Goal: Task Accomplishment & Management: Use online tool/utility

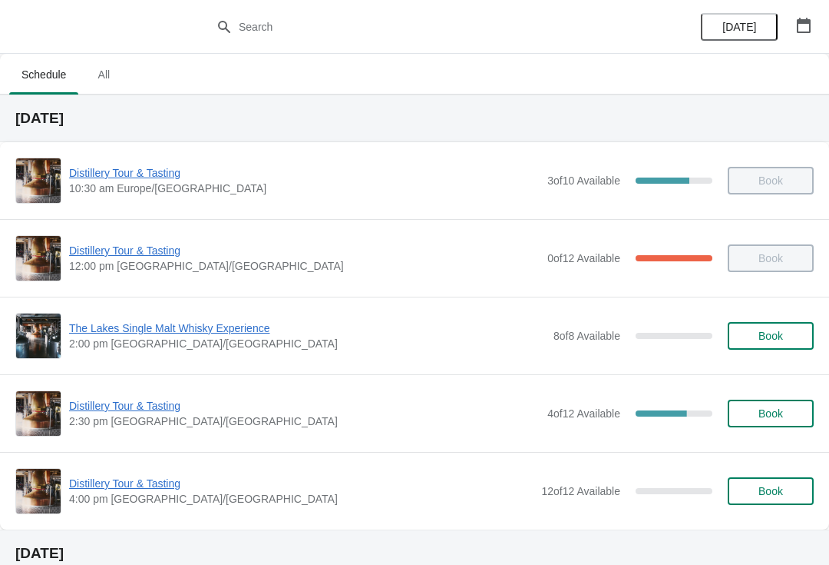
click at [124, 406] on span "Distillery Tour & Tasting" at bounding box center [304, 405] width 471 height 15
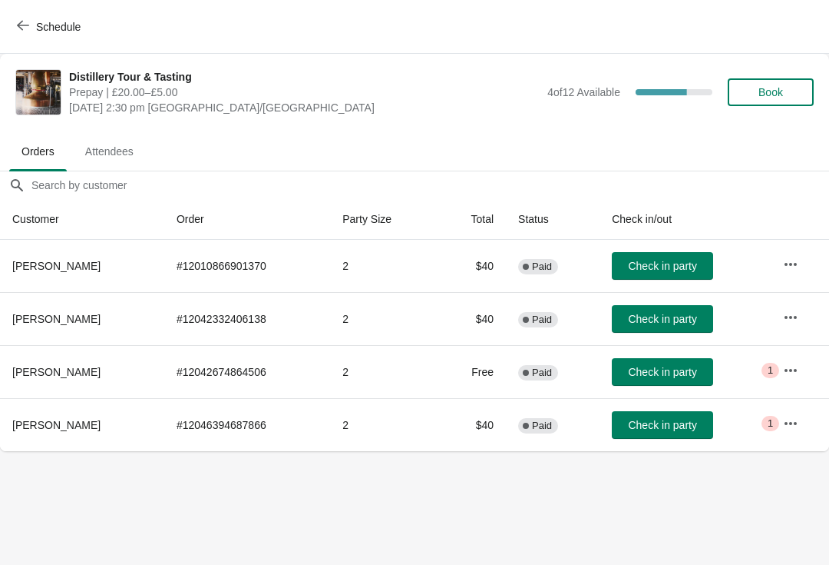
click at [788, 418] on icon "button" at bounding box center [790, 423] width 15 height 15
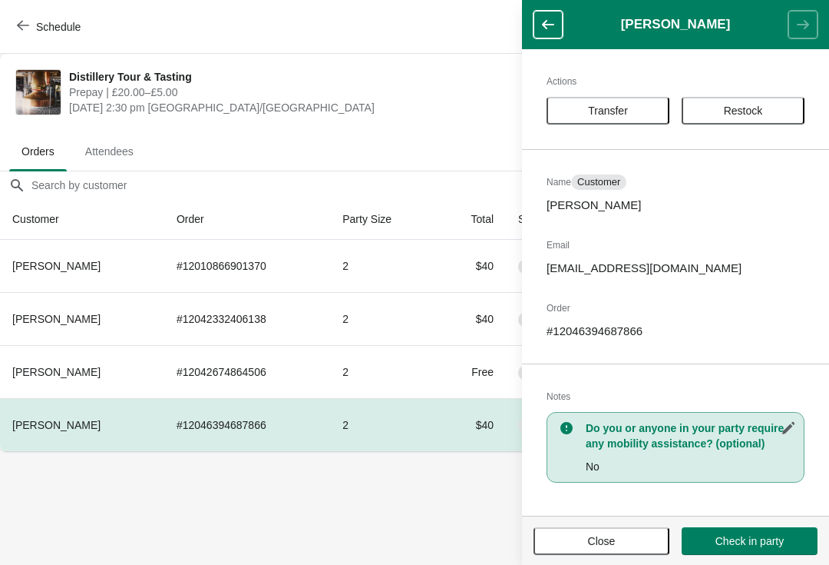
click at [615, 535] on span "Close" at bounding box center [602, 541] width 28 height 12
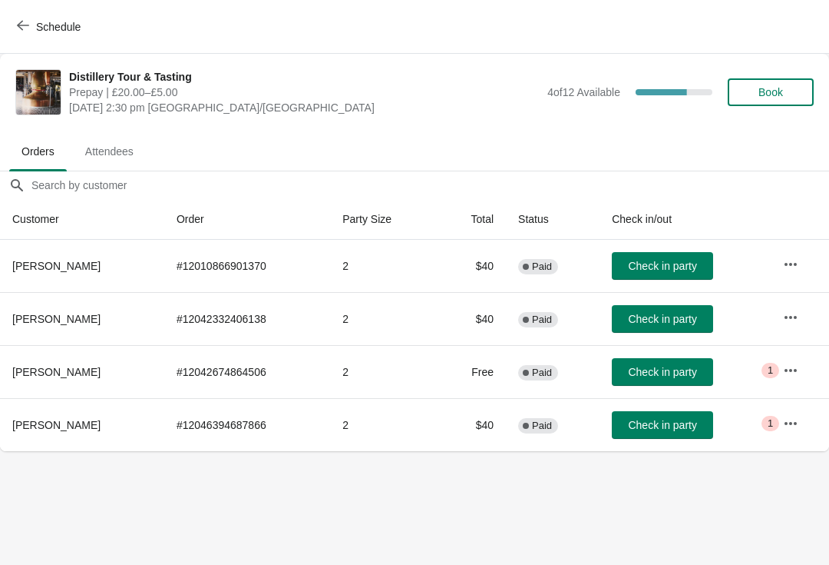
click at [781, 373] on button "button" at bounding box center [791, 370] width 28 height 28
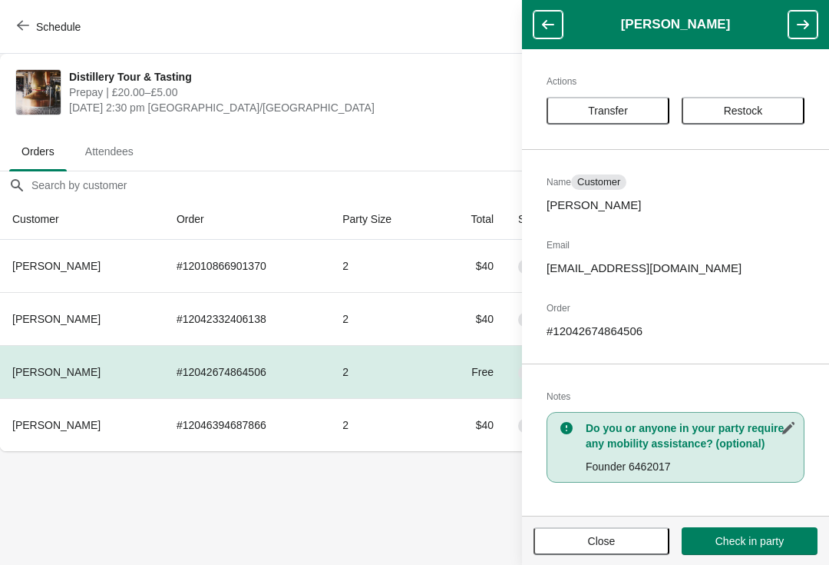
click at [614, 538] on span "Close" at bounding box center [602, 541] width 28 height 12
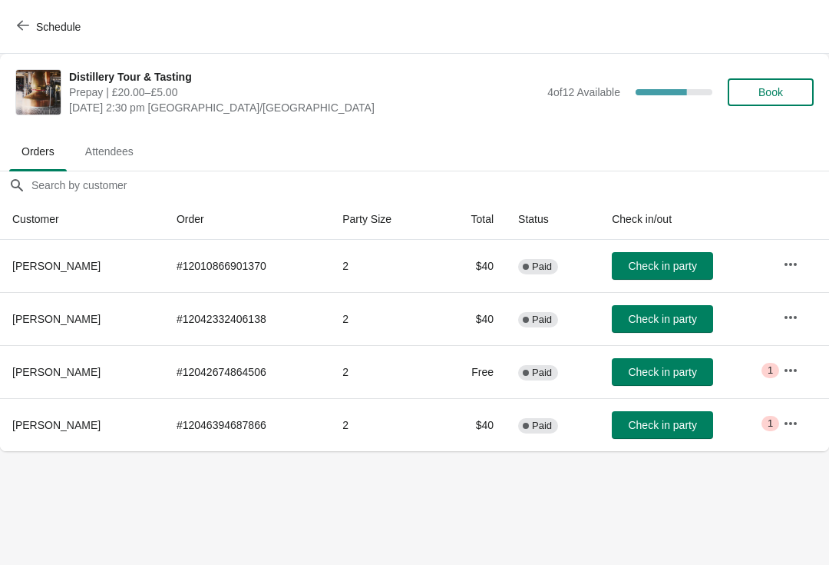
click at [769, 91] on span "Book" at bounding box center [771, 92] width 25 height 12
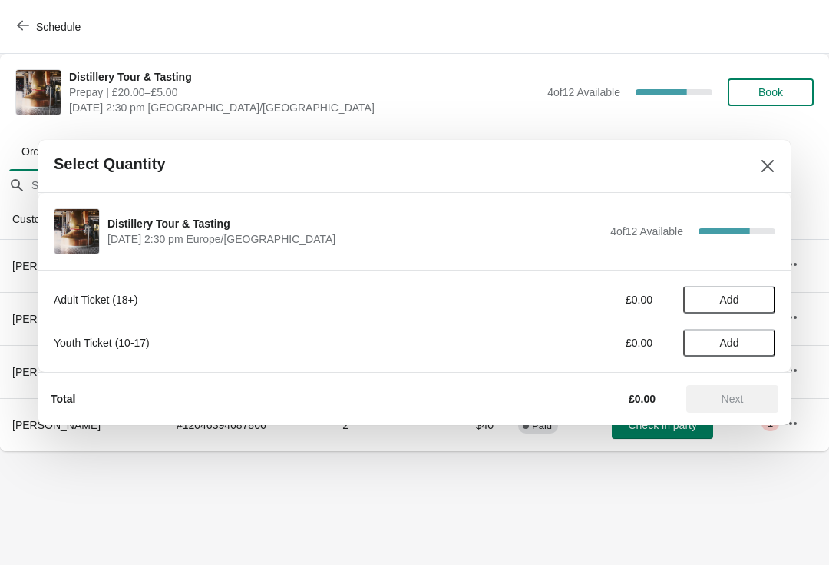
click at [733, 293] on span "Add" at bounding box center [729, 299] width 19 height 12
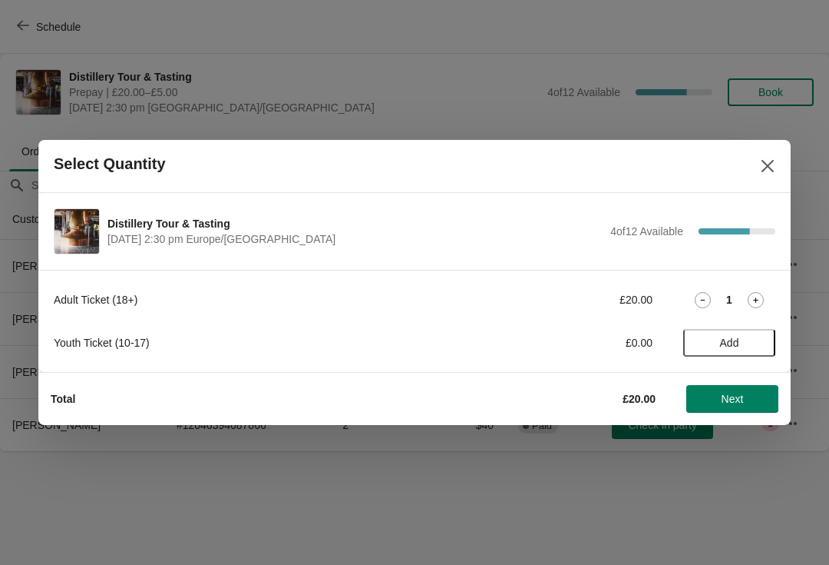
click at [761, 296] on icon at bounding box center [756, 300] width 16 height 16
click at [737, 402] on span "Next" at bounding box center [733, 398] width 22 height 12
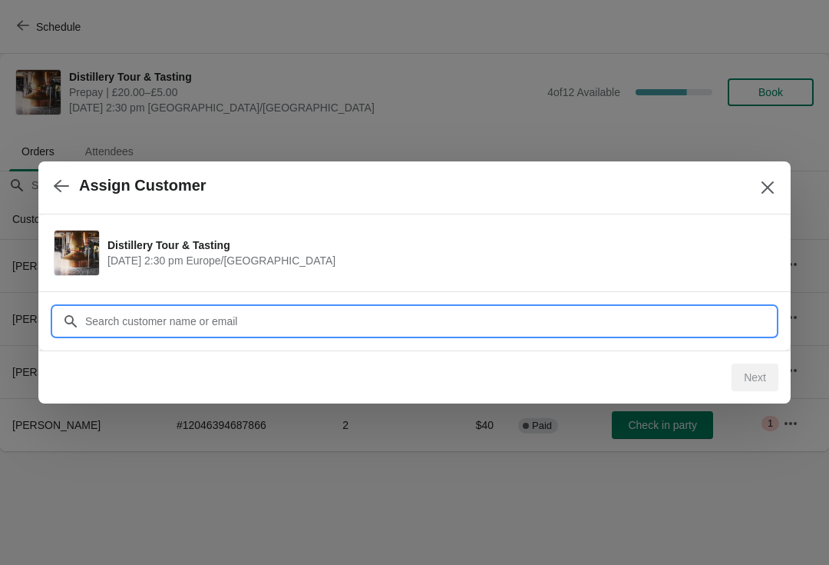
click at [498, 323] on input "Customer" at bounding box center [429, 321] width 691 height 28
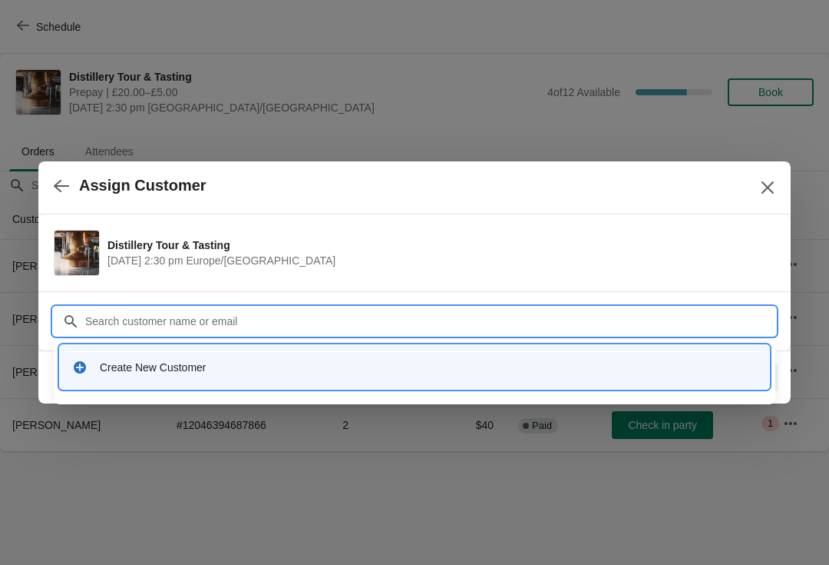
click at [160, 369] on div "Create New Customer" at bounding box center [428, 366] width 657 height 15
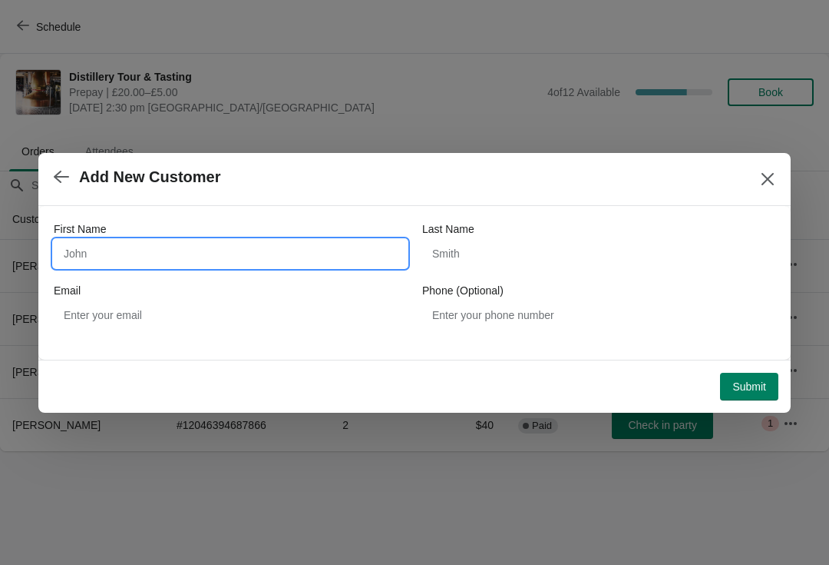
click at [180, 245] on input "First Name" at bounding box center [230, 254] width 353 height 28
type input "[PERSON_NAME]"
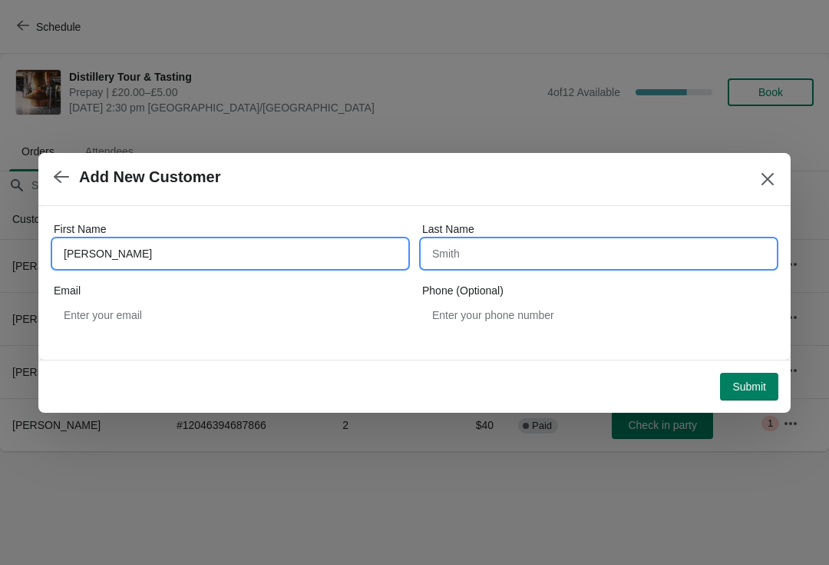
click at [482, 251] on input "Last Name" at bounding box center [598, 254] width 353 height 28
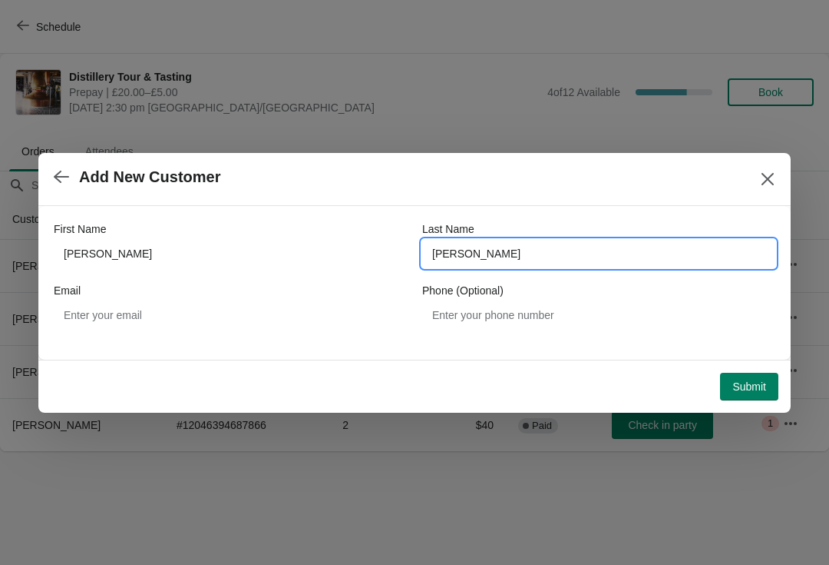
type input "[PERSON_NAME]"
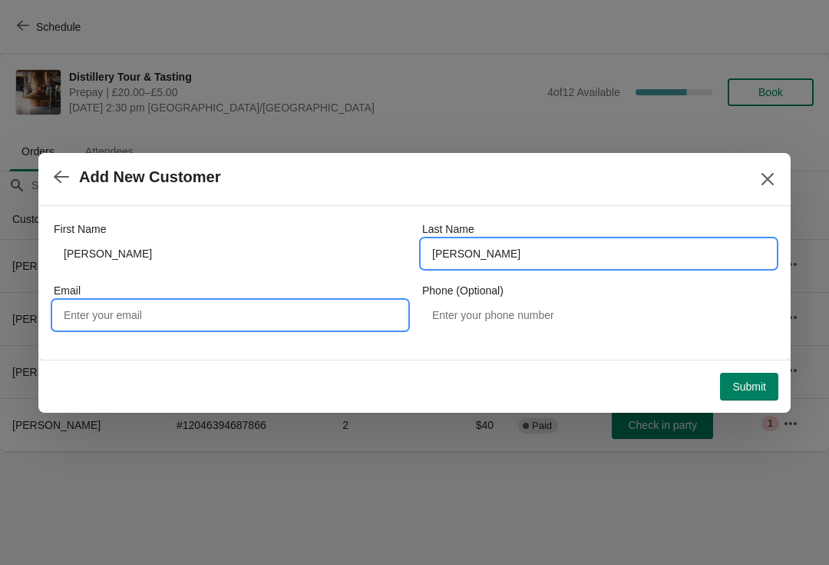
click at [260, 308] on input "Email" at bounding box center [230, 315] width 353 height 28
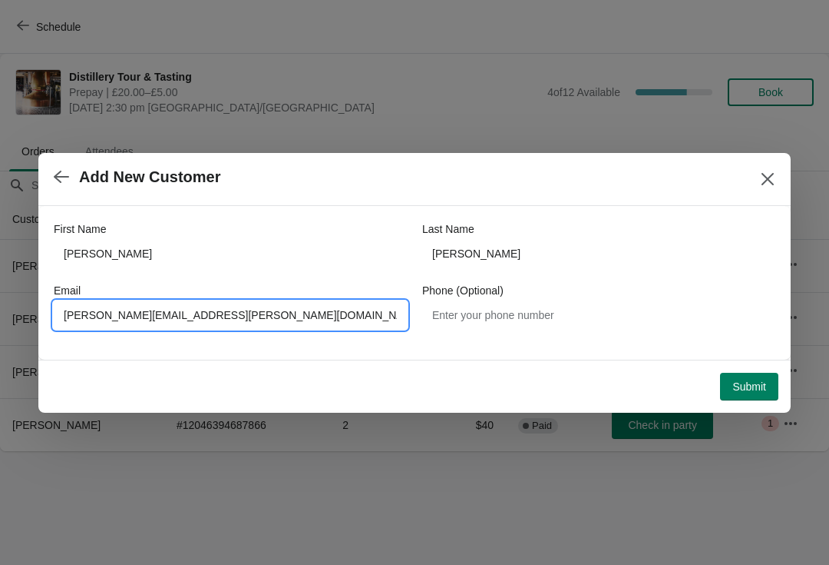
type input "[PERSON_NAME][EMAIL_ADDRESS][PERSON_NAME][DOMAIN_NAME]"
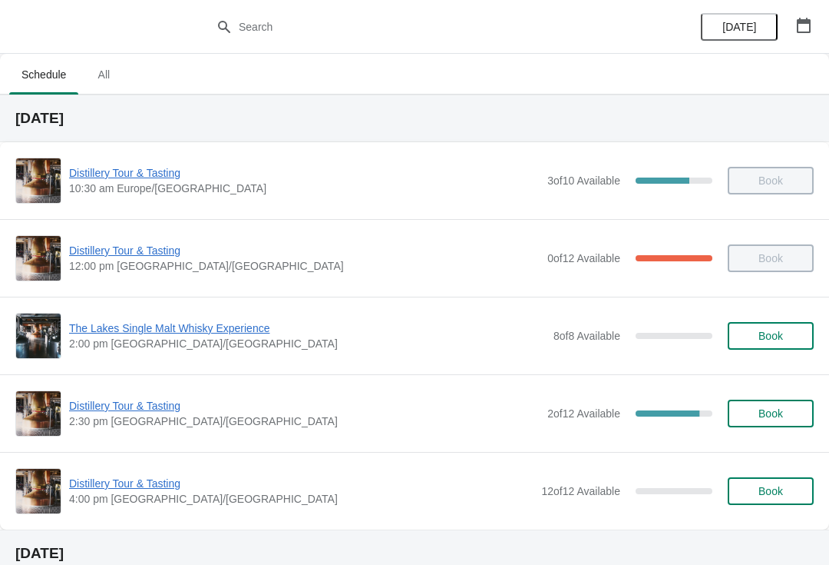
click at [784, 425] on button "Book" at bounding box center [771, 413] width 86 height 28
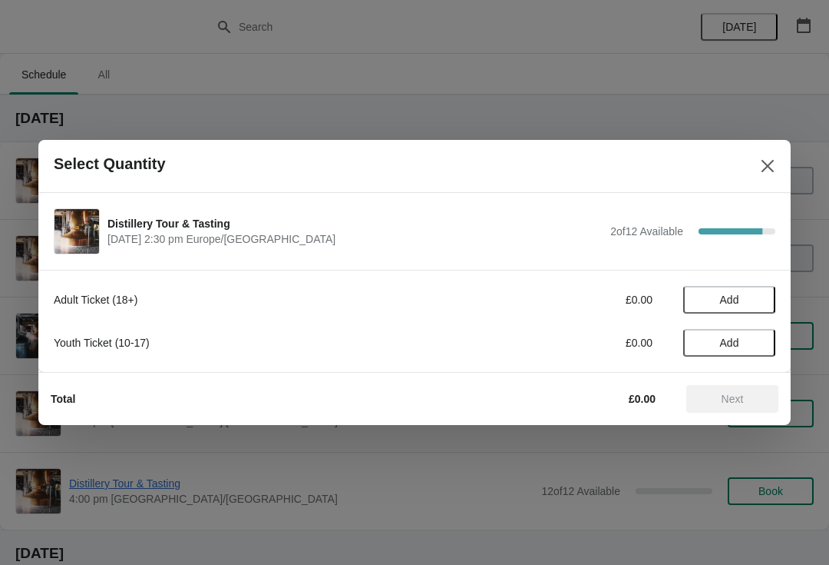
click at [770, 170] on icon "Close" at bounding box center [767, 165] width 15 height 15
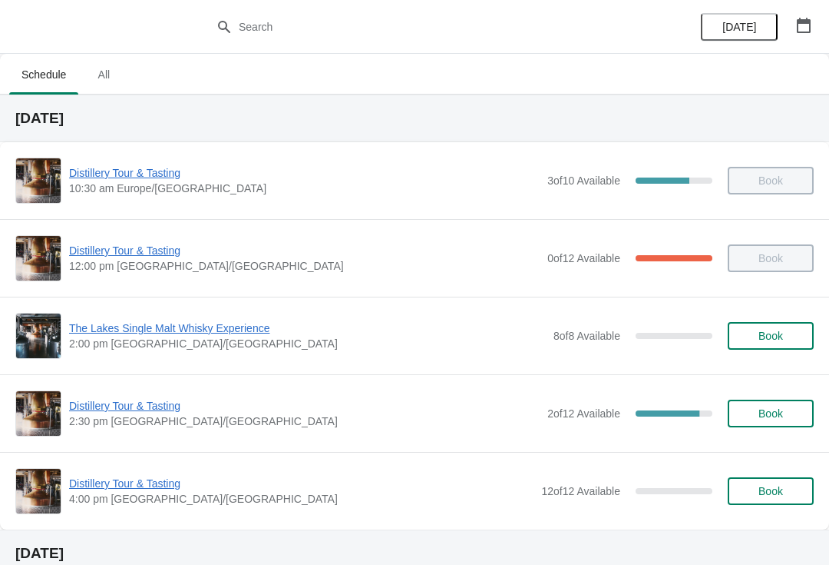
click at [129, 421] on span "2:30 pm [GEOGRAPHIC_DATA]/[GEOGRAPHIC_DATA]" at bounding box center [304, 420] width 471 height 15
click at [128, 392] on div "Distillery Tour & Tasting 2:30 pm Europe/London 2 of 12 Available 83.3333333333…" at bounding box center [414, 413] width 799 height 46
click at [143, 392] on div "Distillery Tour & Tasting 2:30 pm Europe/London 2 of 12 Available 83.3333333333…" at bounding box center [414, 413] width 799 height 46
click at [138, 412] on span "Distillery Tour & Tasting" at bounding box center [304, 405] width 471 height 15
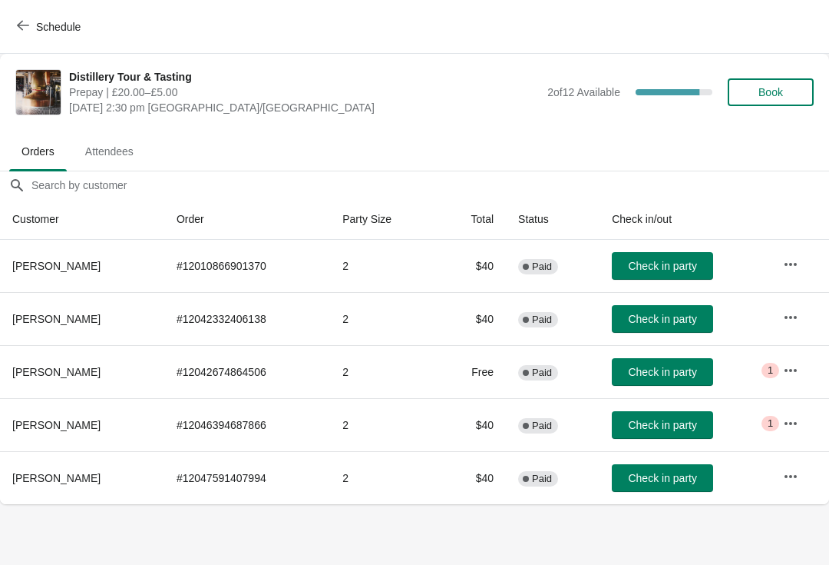
click at [666, 470] on button "Check in party" at bounding box center [662, 478] width 101 height 28
